Goal: Download file/media

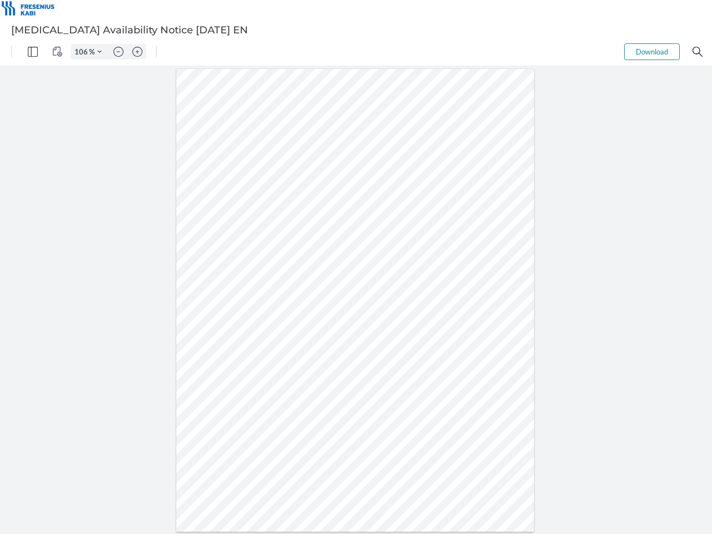
click at [33, 52] on img "Panel" at bounding box center [33, 52] width 10 height 10
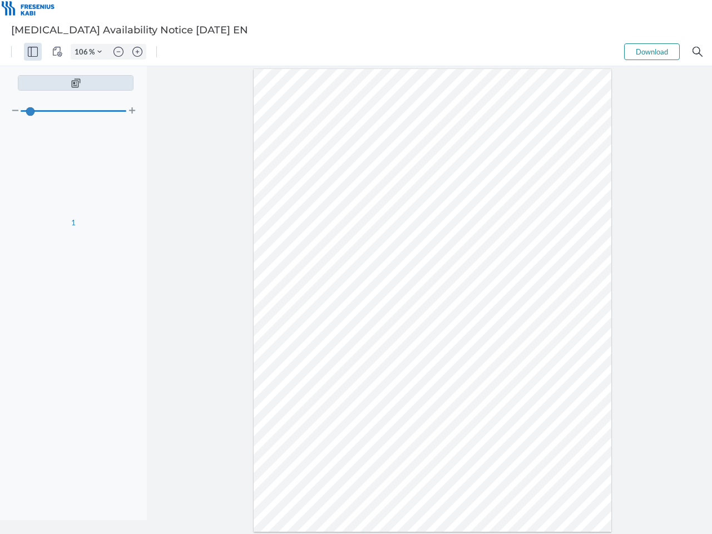
click at [57, 52] on img "View Controls" at bounding box center [57, 52] width 10 height 10
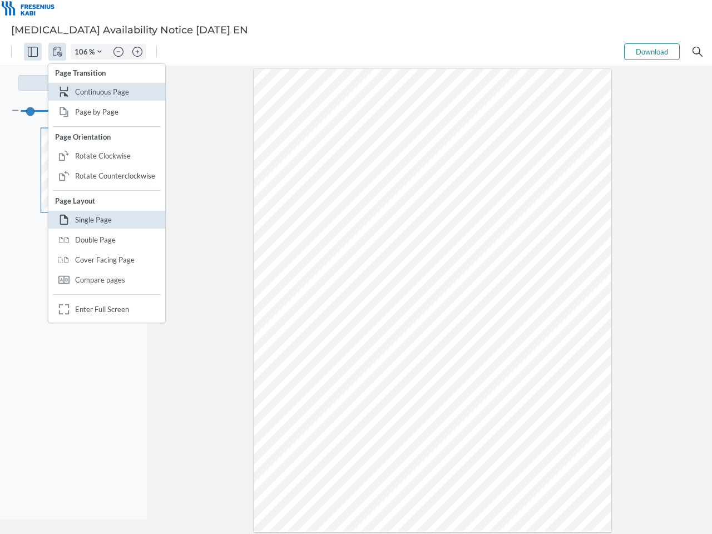
click at [83, 52] on input "106" at bounding box center [80, 52] width 18 height 10
click at [100, 52] on img "Zoom Controls" at bounding box center [99, 51] width 4 height 4
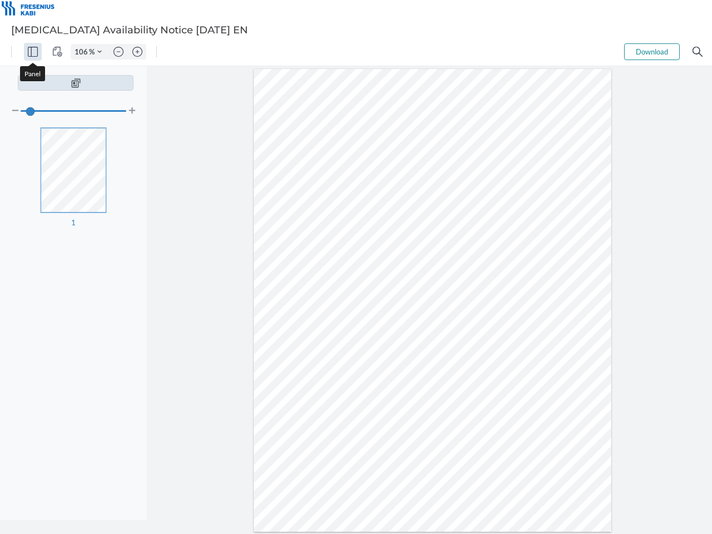
click at [118, 52] on img "Zoom out" at bounding box center [118, 52] width 10 height 10
click at [137, 52] on img "Zoom in" at bounding box center [137, 52] width 10 height 10
type input "106"
click at [652, 52] on button "Download" at bounding box center [652, 51] width 56 height 17
click at [697, 52] on img "Search" at bounding box center [697, 52] width 10 height 10
